Goal: Task Accomplishment & Management: Manage account settings

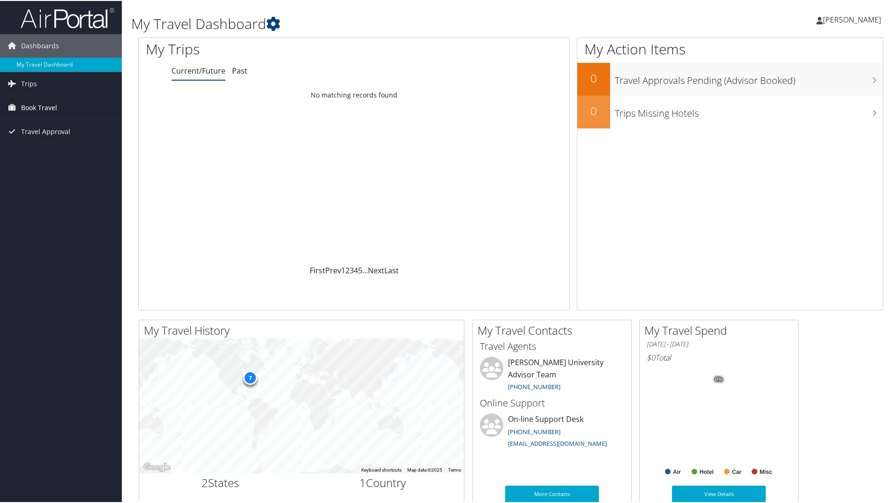
click at [36, 107] on span "Book Travel" at bounding box center [39, 106] width 36 height 23
click at [60, 142] on link "Book/Manage Online Trips" at bounding box center [61, 140] width 122 height 14
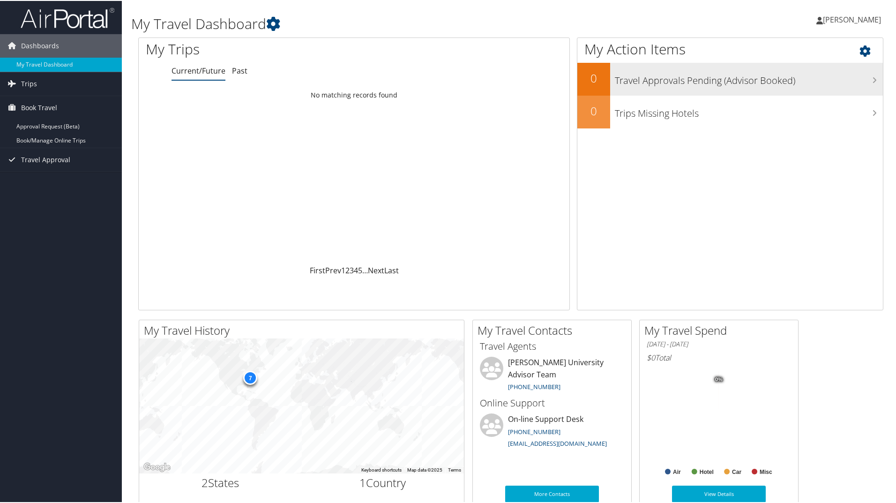
click at [741, 84] on h3 "Travel Approvals Pending (Advisor Booked)" at bounding box center [749, 77] width 268 height 18
